Goal: Task Accomplishment & Management: Use online tool/utility

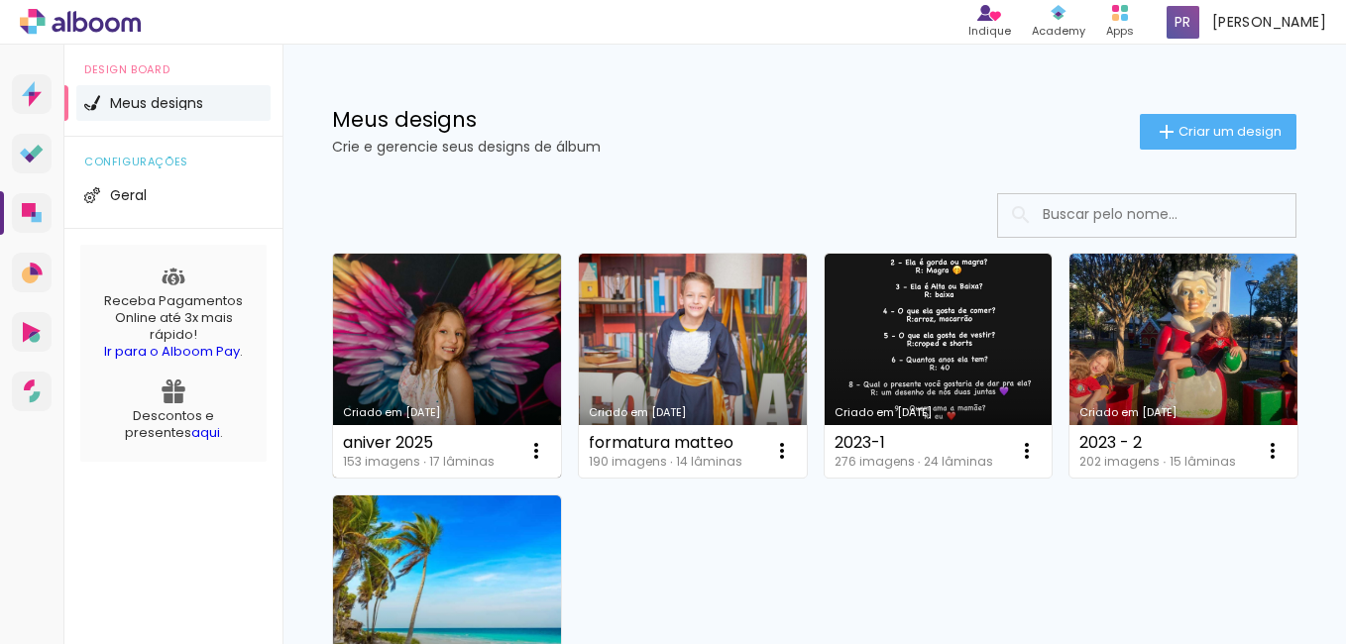
click at [431, 340] on link "Criado em [DATE]" at bounding box center [447, 366] width 228 height 224
click at [442, 353] on link "Criado em [DATE]" at bounding box center [447, 366] width 228 height 224
